Goal: Navigation & Orientation: Find specific page/section

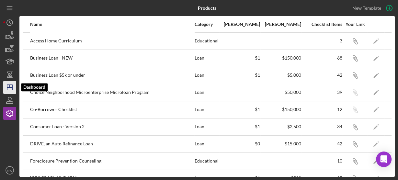
click at [7, 86] on icon "Icon/Dashboard" at bounding box center [10, 87] width 16 height 16
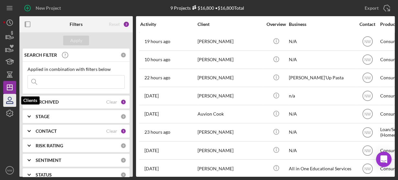
click at [8, 96] on icon "button" at bounding box center [10, 100] width 16 height 16
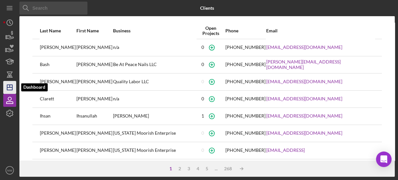
click at [8, 88] on icon "Icon/Dashboard" at bounding box center [10, 87] width 16 height 16
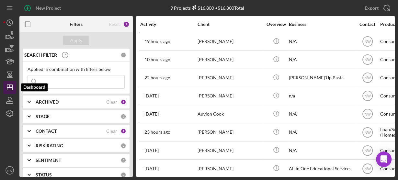
click at [11, 88] on icon "Icon/Dashboard" at bounding box center [10, 87] width 16 height 16
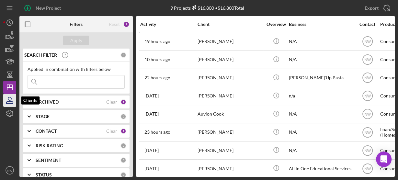
click at [11, 101] on icon "button" at bounding box center [10, 100] width 16 height 16
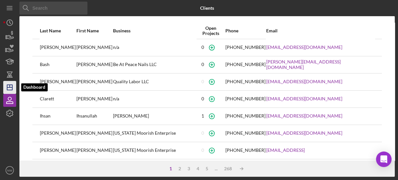
click at [12, 87] on line "button" at bounding box center [9, 87] width 5 height 0
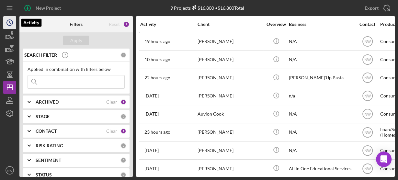
click at [12, 22] on icon "Icon/History" at bounding box center [10, 23] width 16 height 16
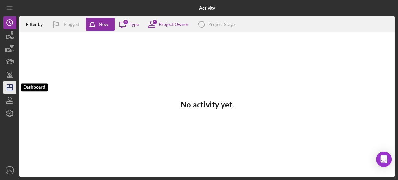
click at [8, 83] on icon "Icon/Dashboard" at bounding box center [10, 87] width 16 height 16
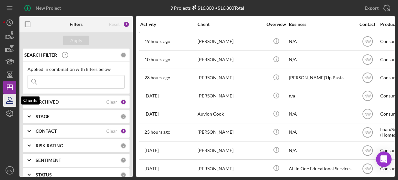
click at [9, 95] on icon "button" at bounding box center [10, 100] width 16 height 16
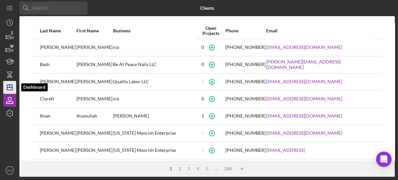
click at [9, 89] on icon "Icon/Dashboard" at bounding box center [10, 87] width 16 height 16
